Goal: Information Seeking & Learning: Learn about a topic

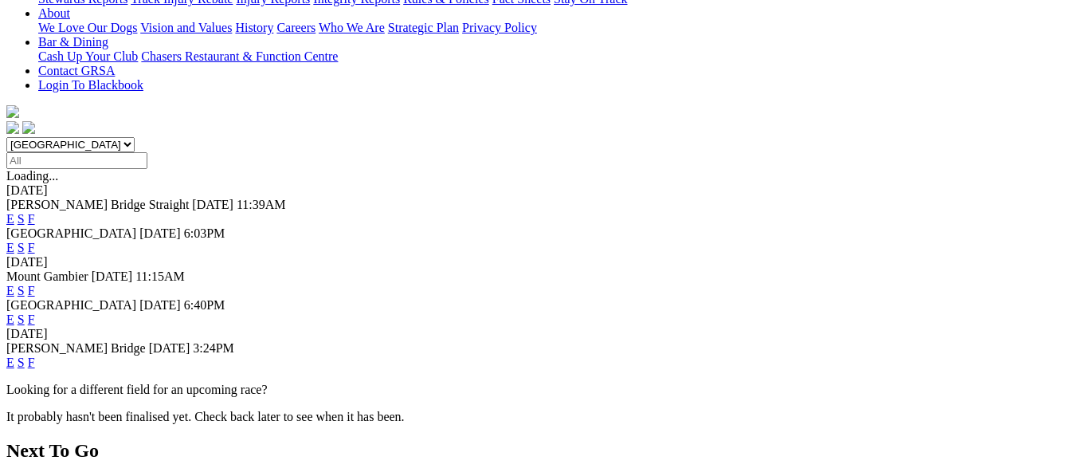
scroll to position [393, 0]
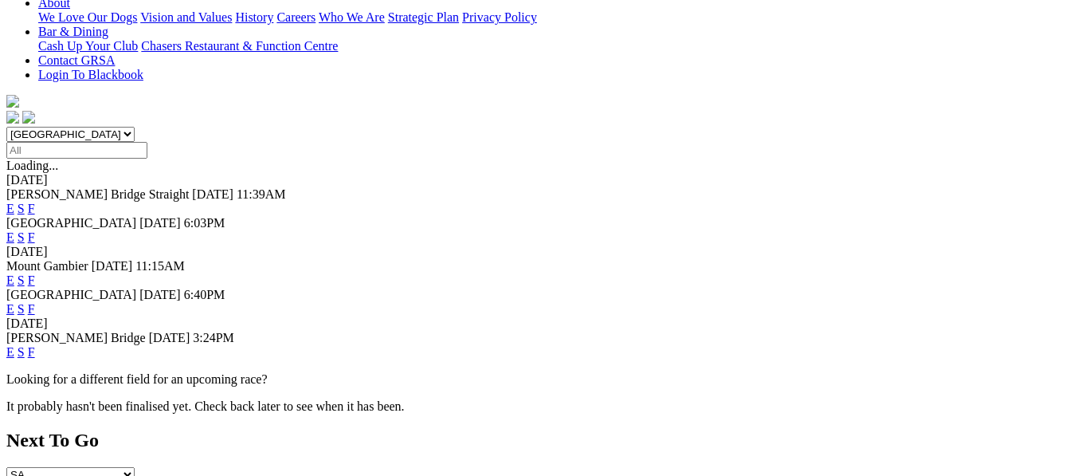
click at [35, 345] on link "F" at bounding box center [31, 352] width 7 height 14
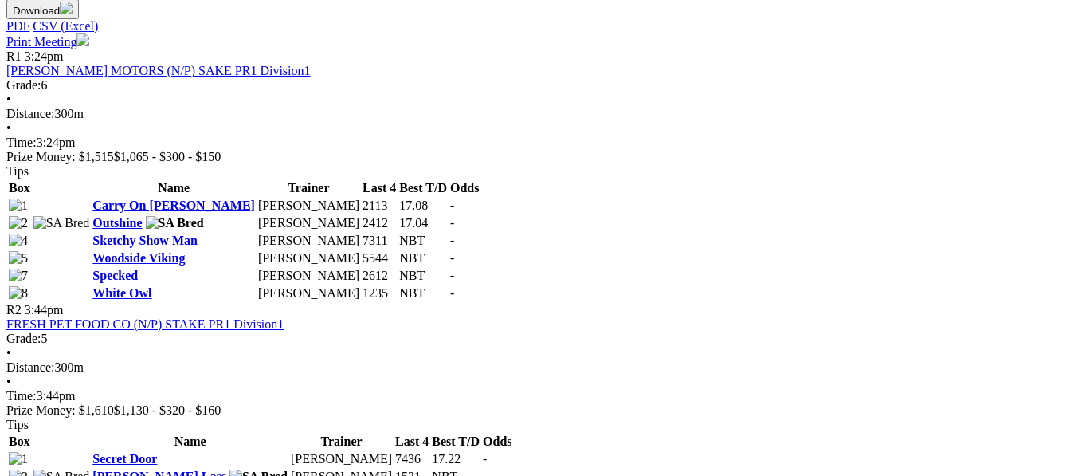
scroll to position [776, 0]
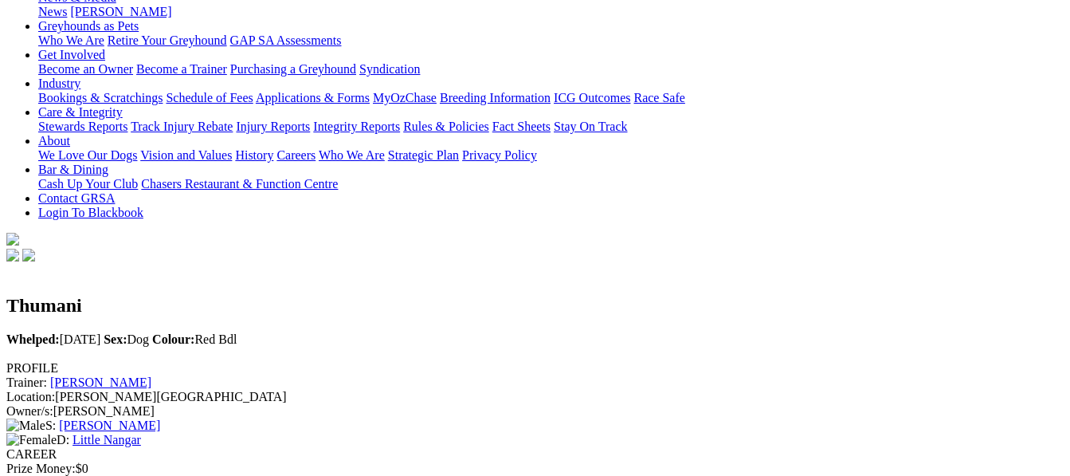
scroll to position [276, 0]
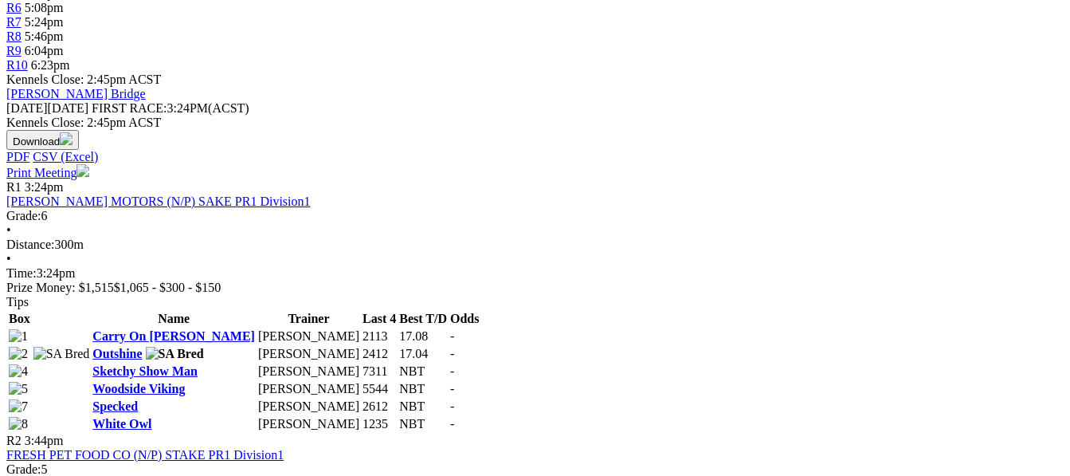
scroll to position [722, 0]
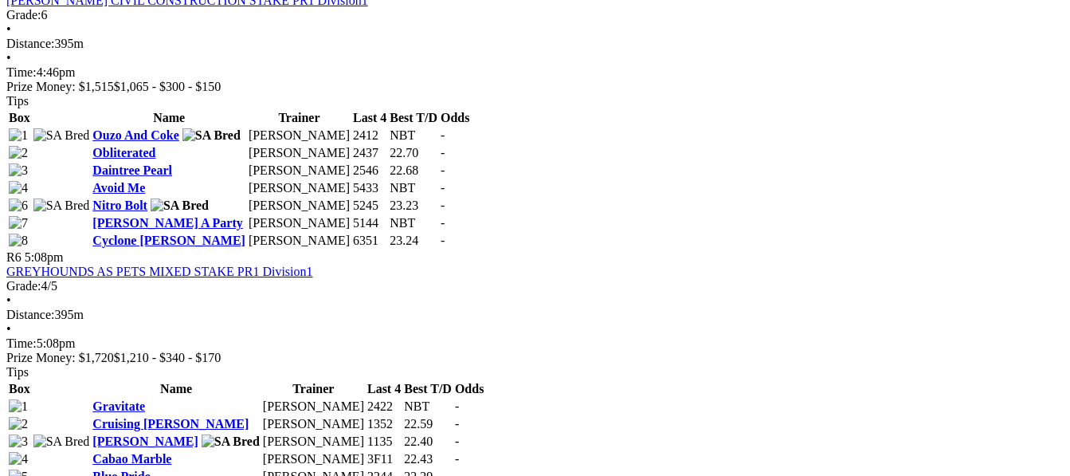
scroll to position [1923, 0]
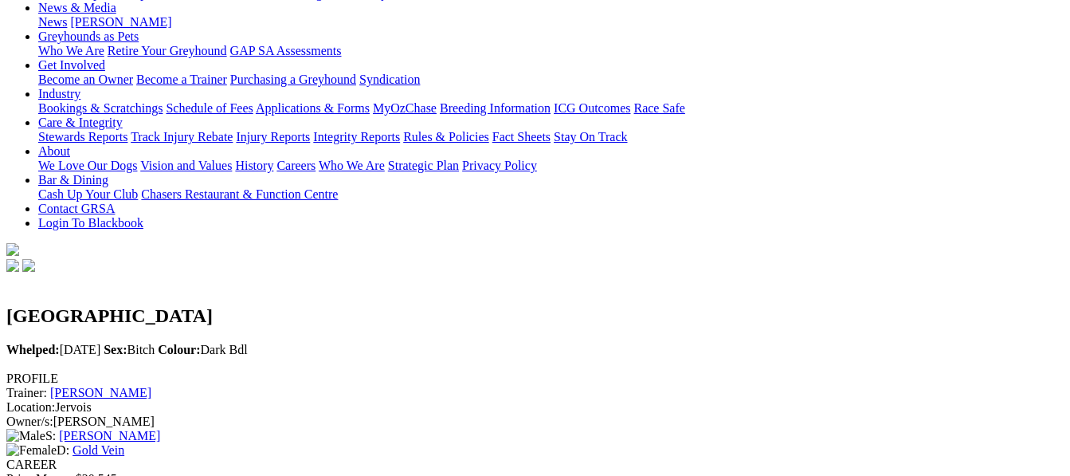
scroll to position [202, 0]
